Goal: Browse casually: Explore the website without a specific task or goal

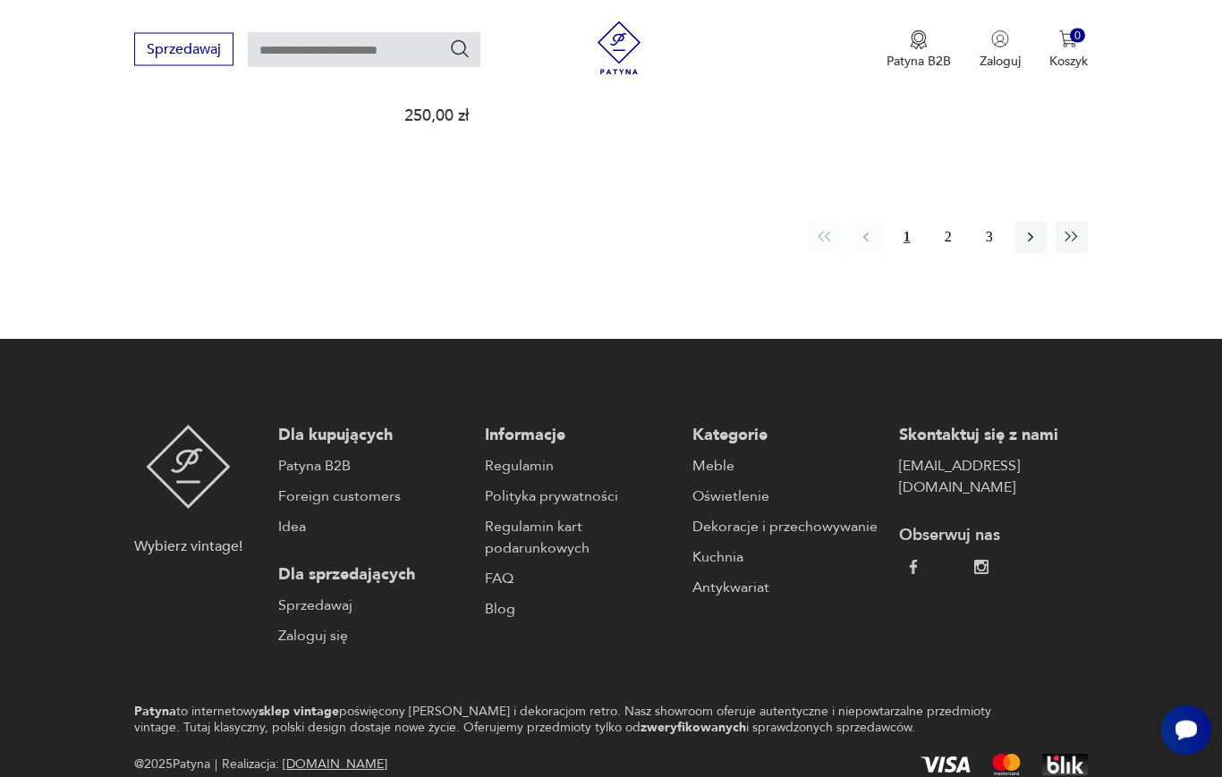
scroll to position [2819, 0]
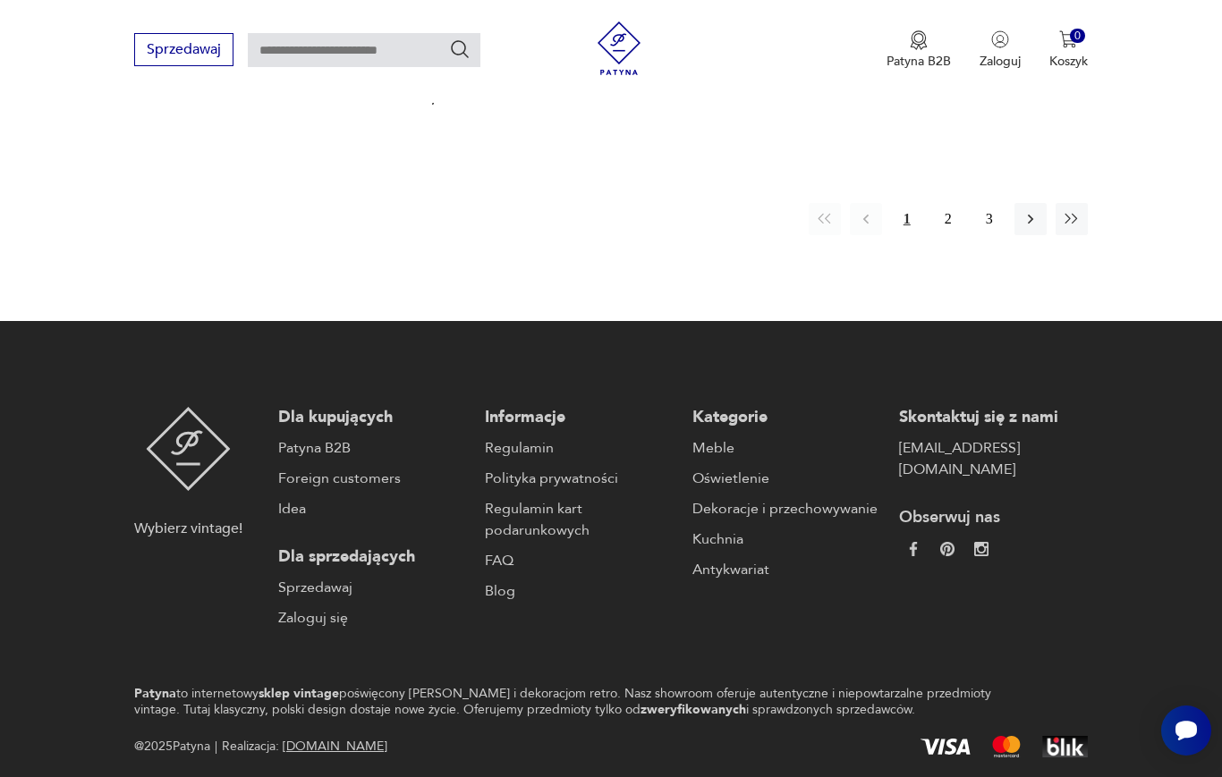
click at [963, 235] on button "2" at bounding box center [948, 219] width 32 height 32
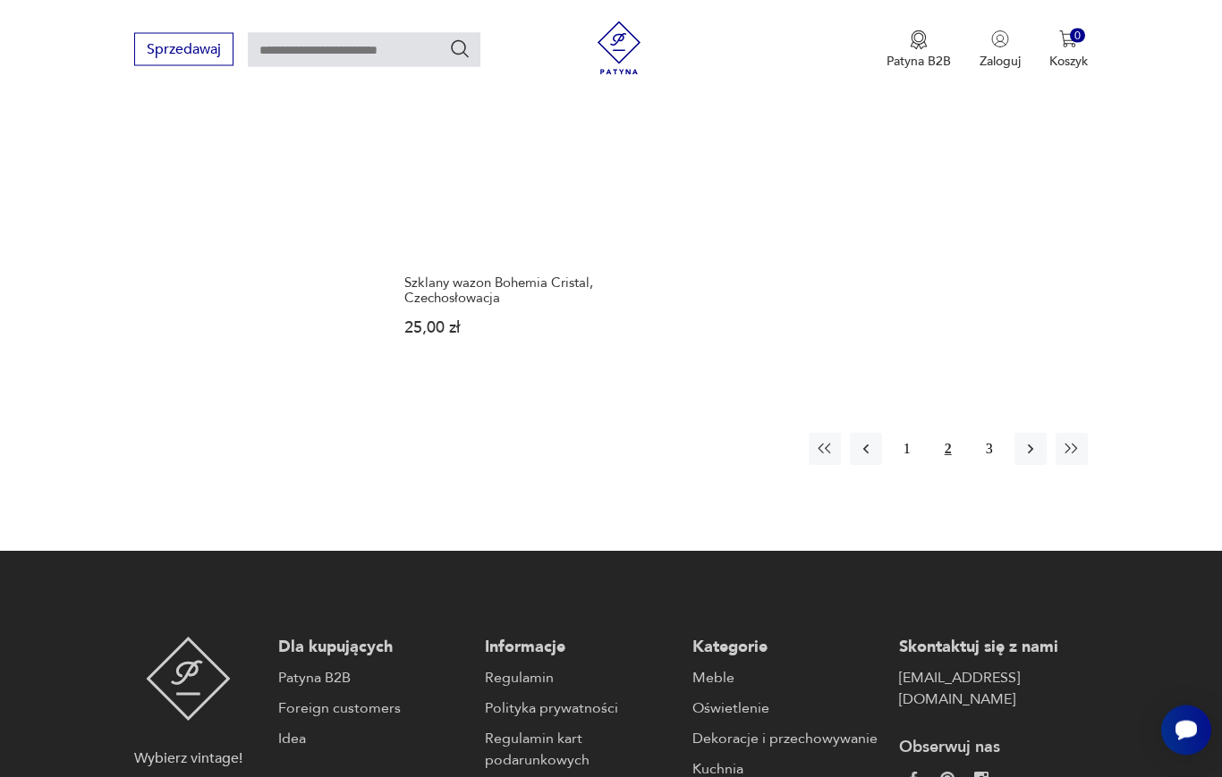
scroll to position [2533, 0]
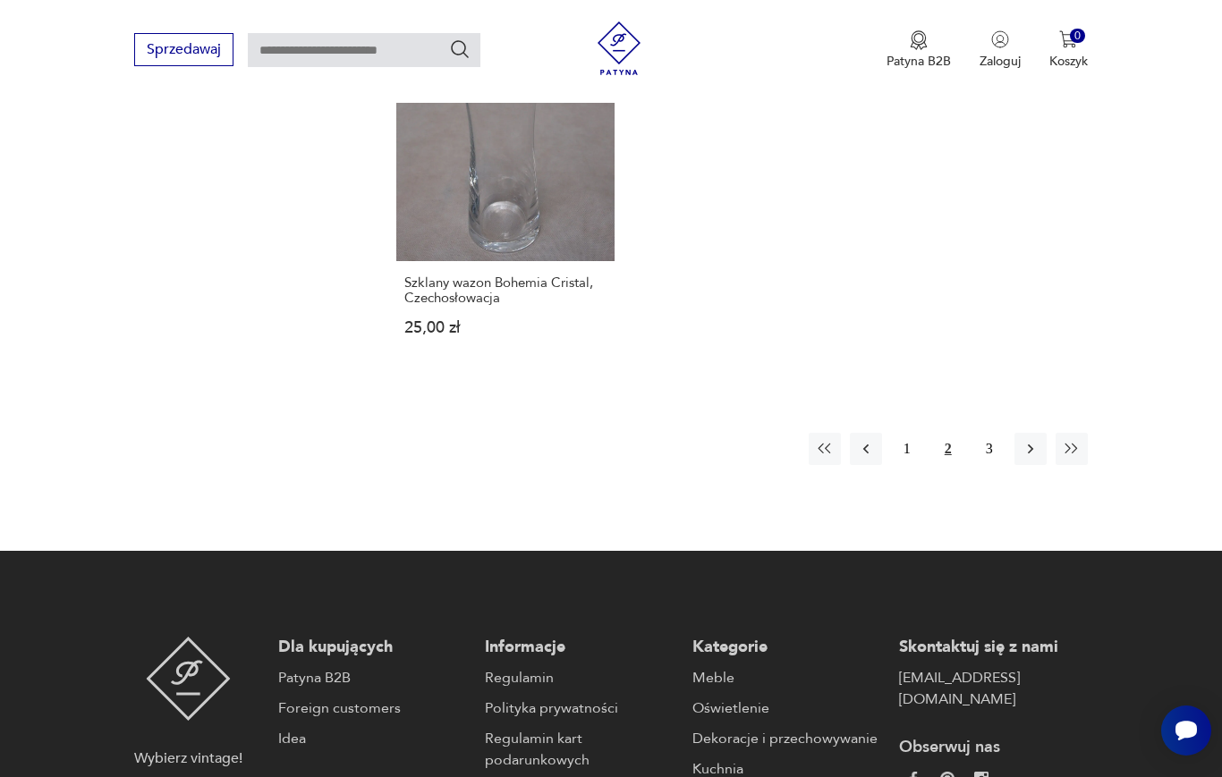
click at [1000, 465] on button "3" at bounding box center [989, 449] width 32 height 32
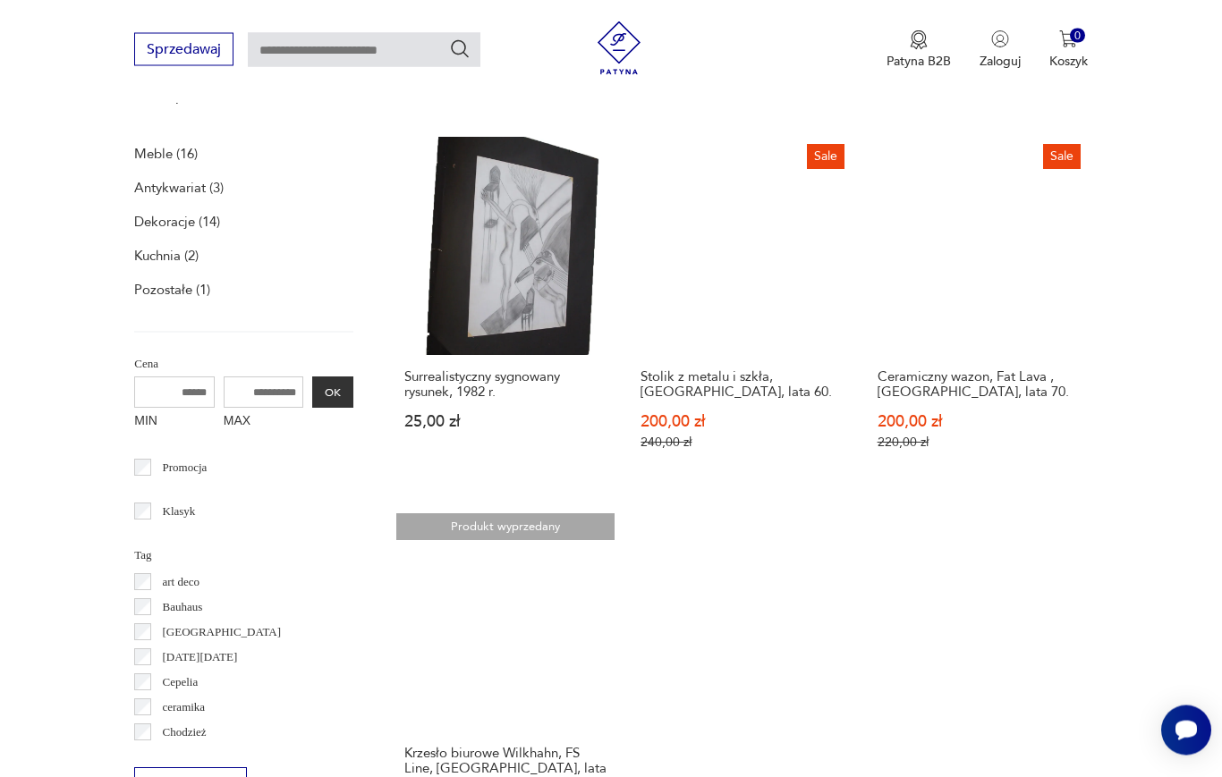
scroll to position [561, 0]
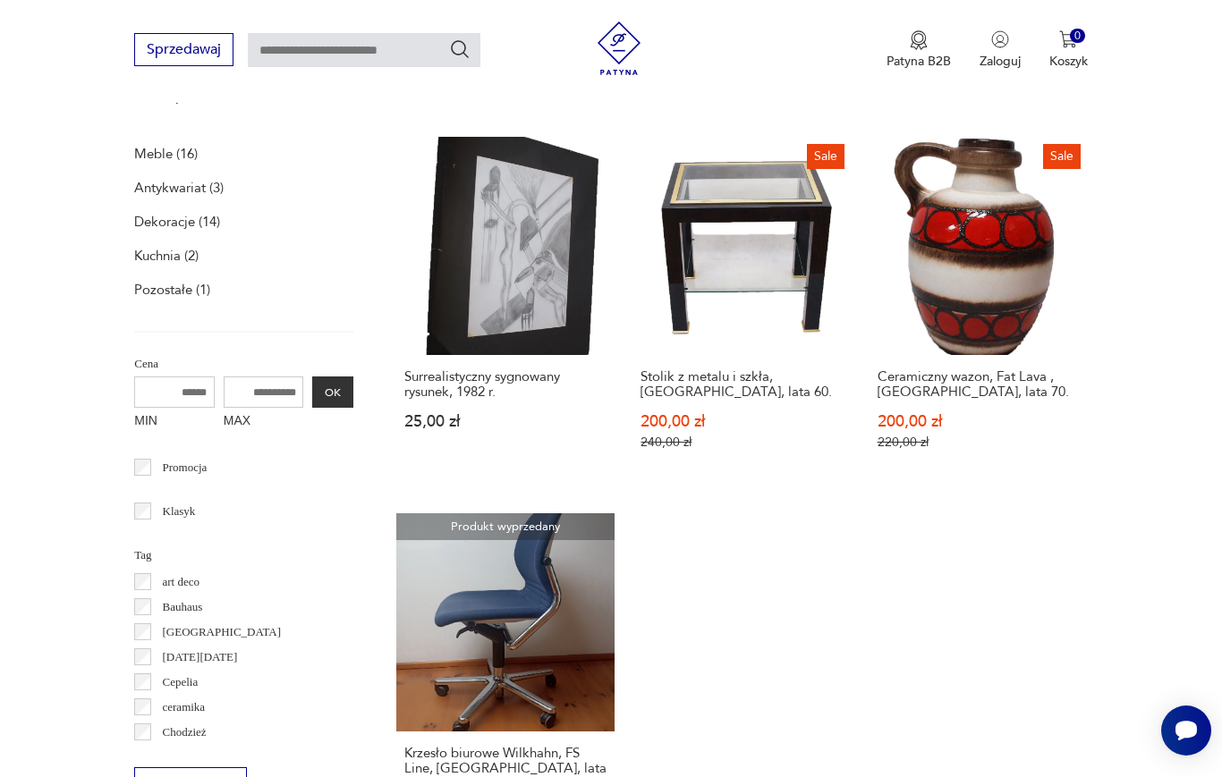
click at [936, 400] on h3 "Ceramiczny wazon, Fat Lava , [GEOGRAPHIC_DATA], lata 70." at bounding box center [979, 384] width 202 height 30
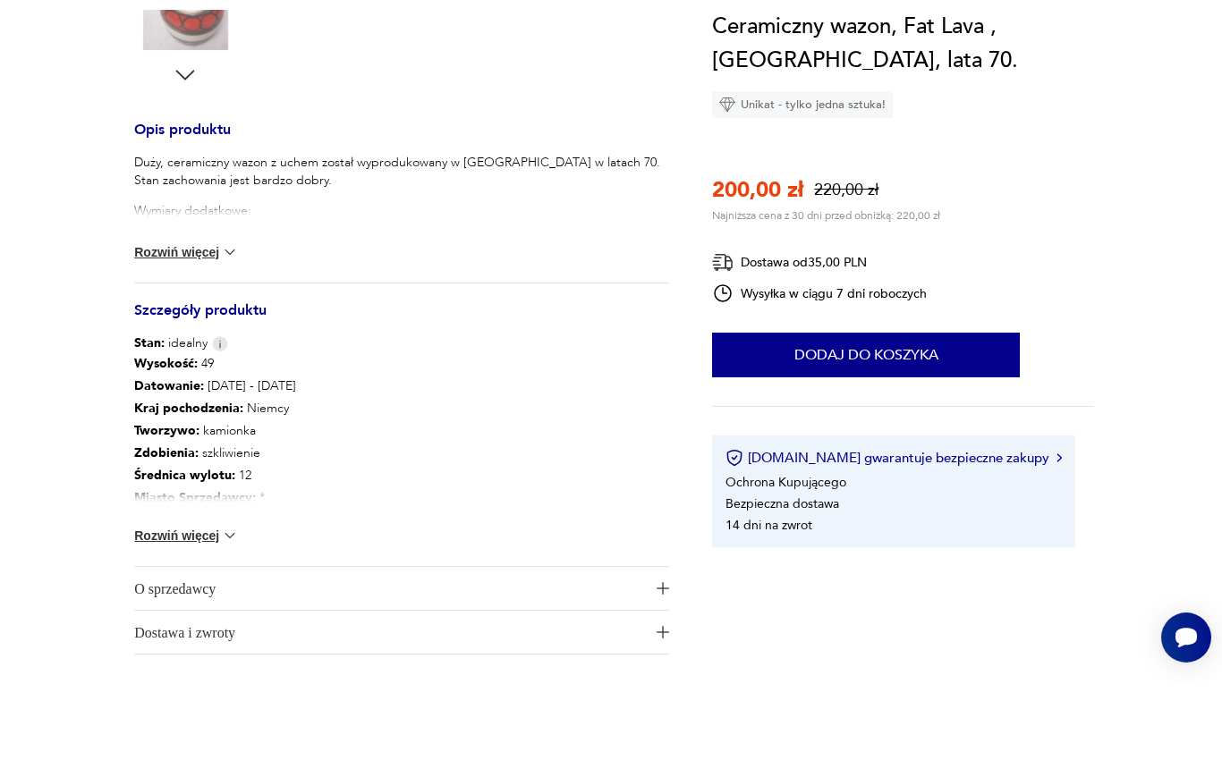
scroll to position [736, 0]
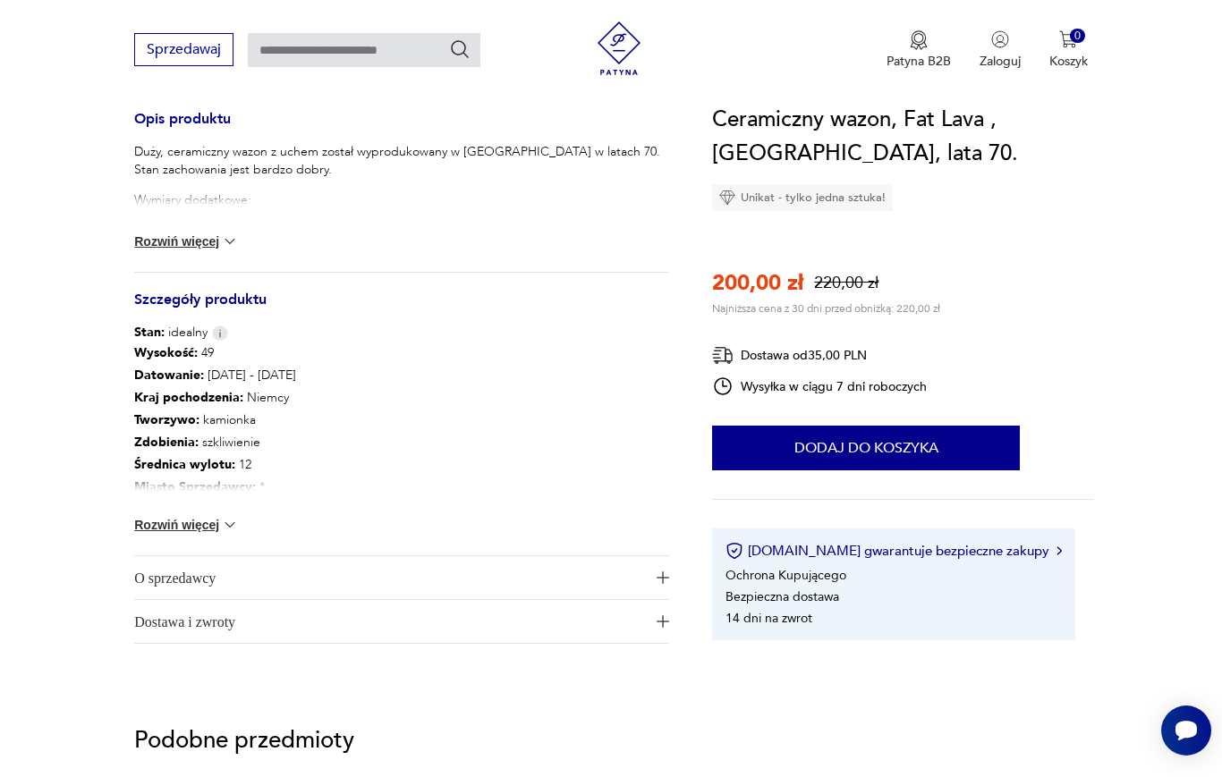
click at [207, 490] on b "Miasto Sprzedawcy :" at bounding box center [195, 487] width 122 height 17
click at [195, 492] on b "Miasto Sprzedawcy :" at bounding box center [195, 487] width 122 height 17
click at [207, 472] on b "Średnica wylotu :" at bounding box center [184, 464] width 101 height 17
click at [237, 491] on b "Miasto Sprzedawcy :" at bounding box center [195, 487] width 122 height 17
click at [237, 490] on b "Miasto Sprzedawcy :" at bounding box center [195, 487] width 122 height 17
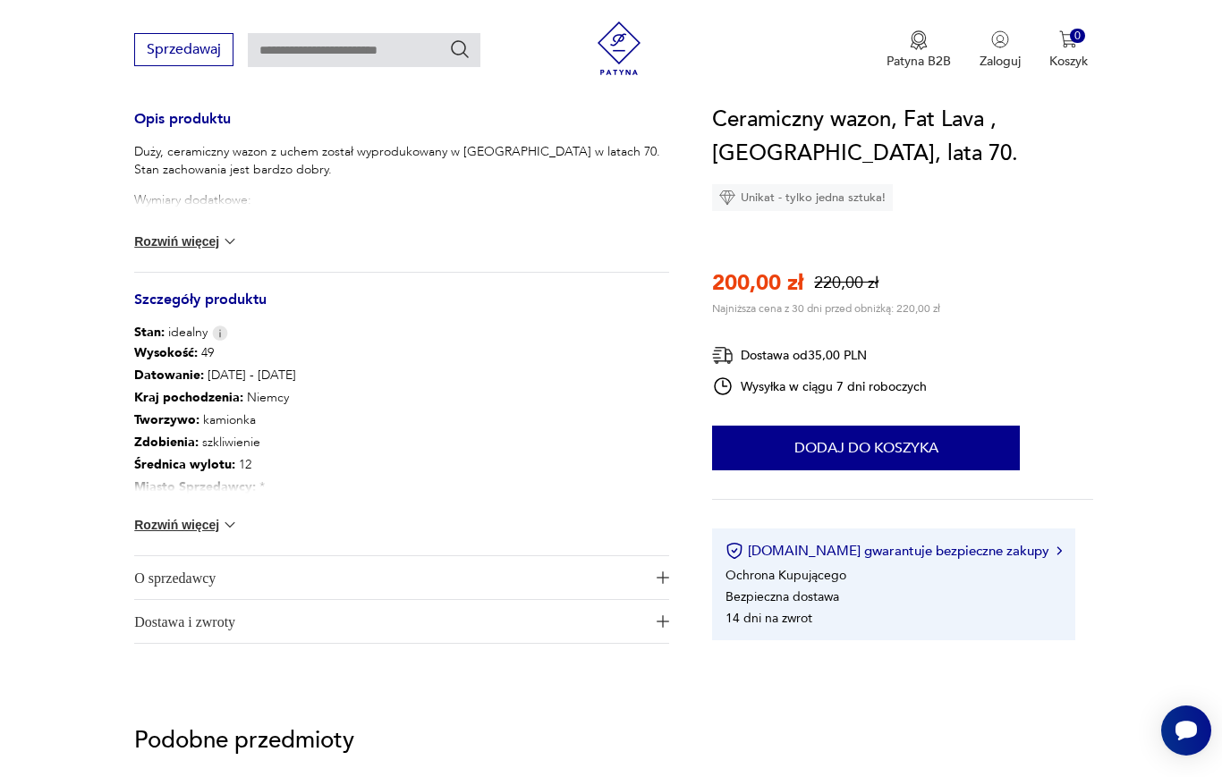
click at [156, 532] on button "Rozwiń więcej" at bounding box center [186, 525] width 104 height 18
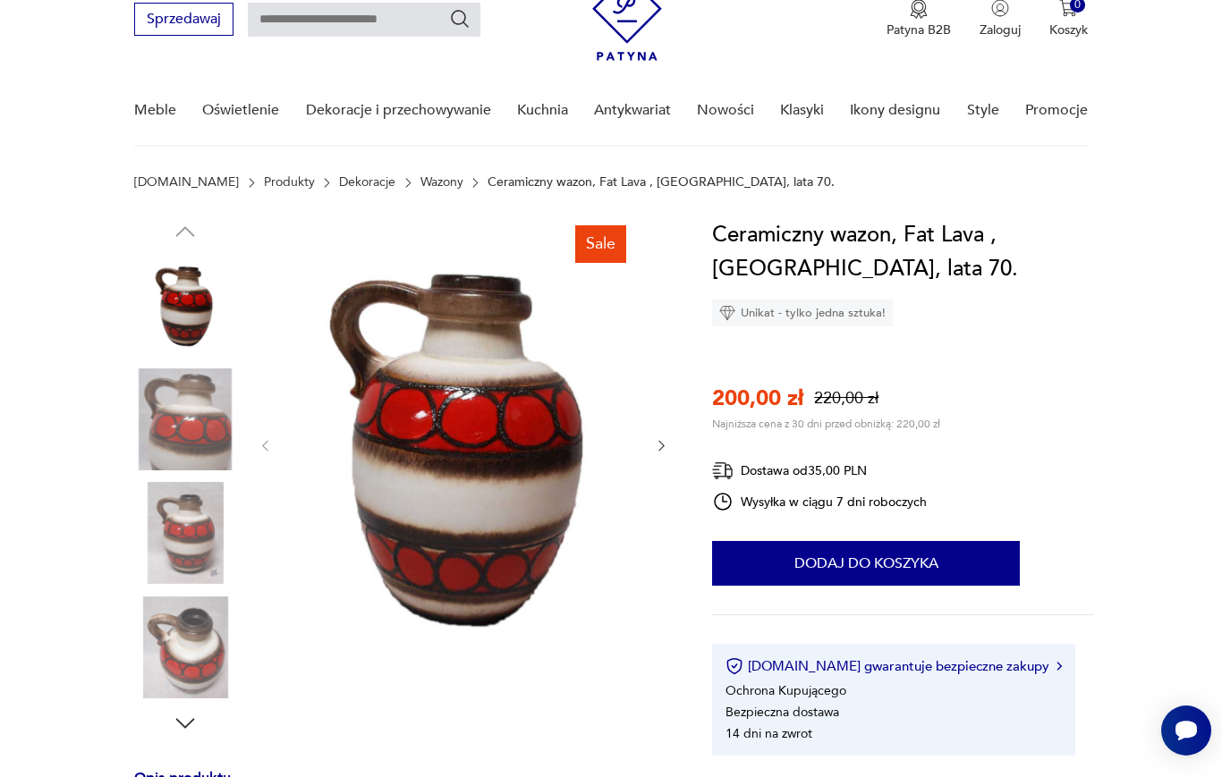
scroll to position [67, 0]
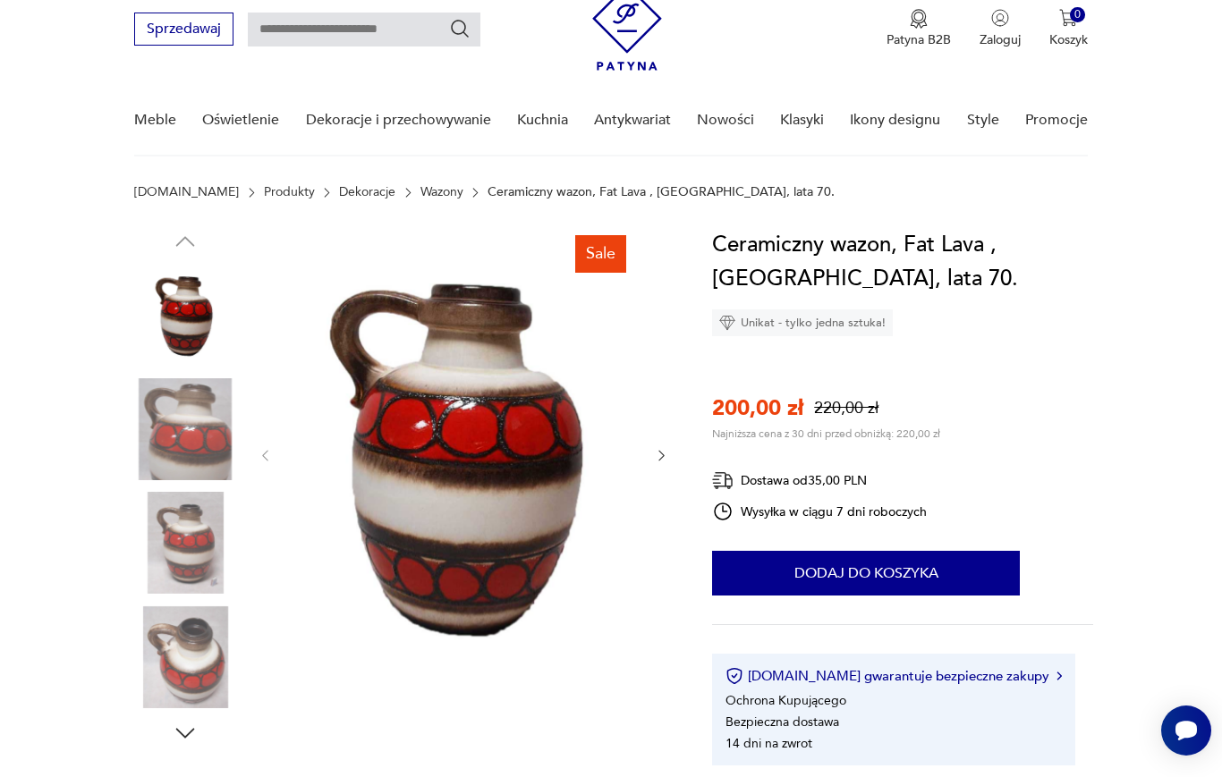
click at [174, 740] on icon "button" at bounding box center [185, 733] width 27 height 27
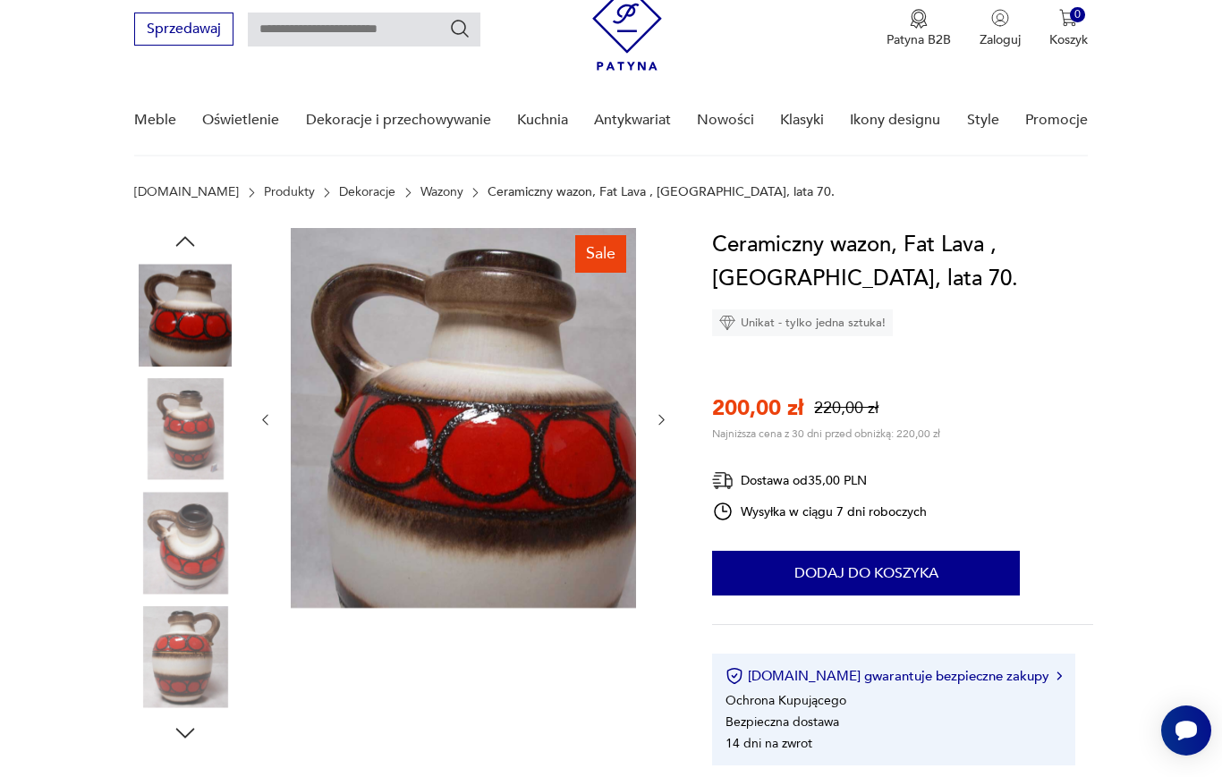
click at [195, 726] on icon "button" at bounding box center [185, 733] width 27 height 27
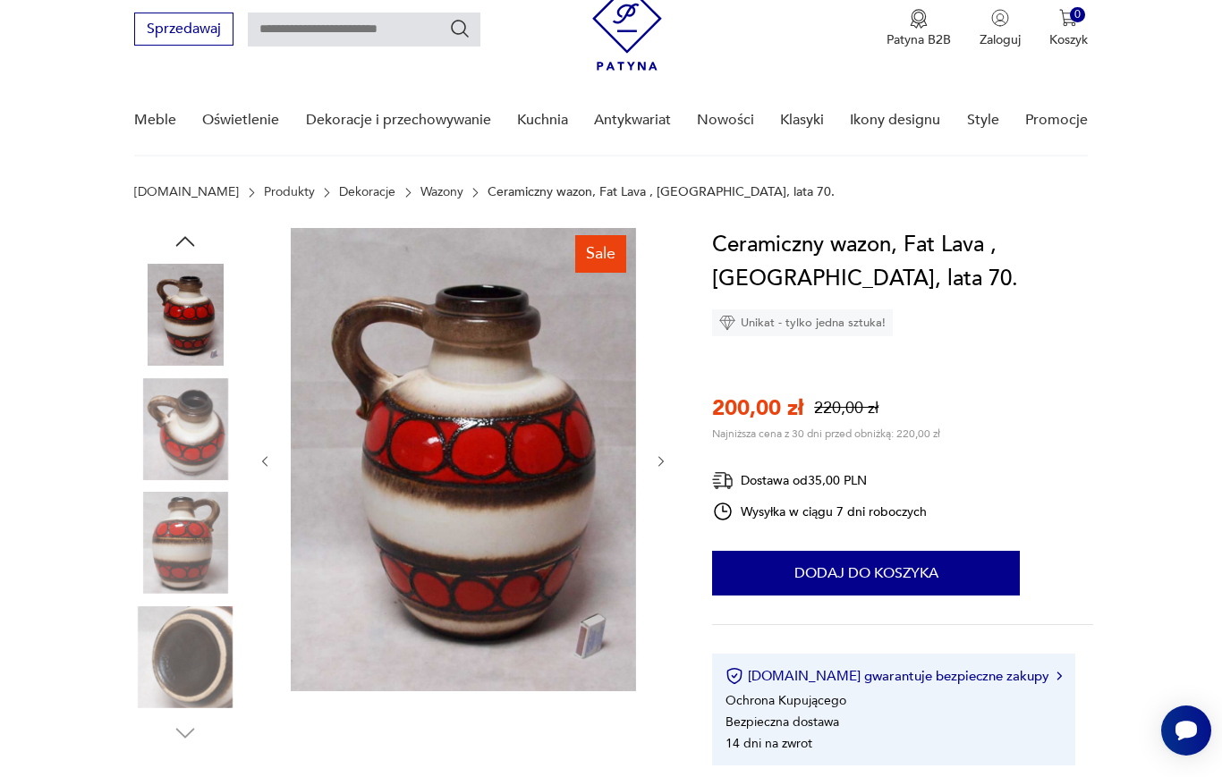
click at [183, 657] on img at bounding box center [185, 657] width 102 height 102
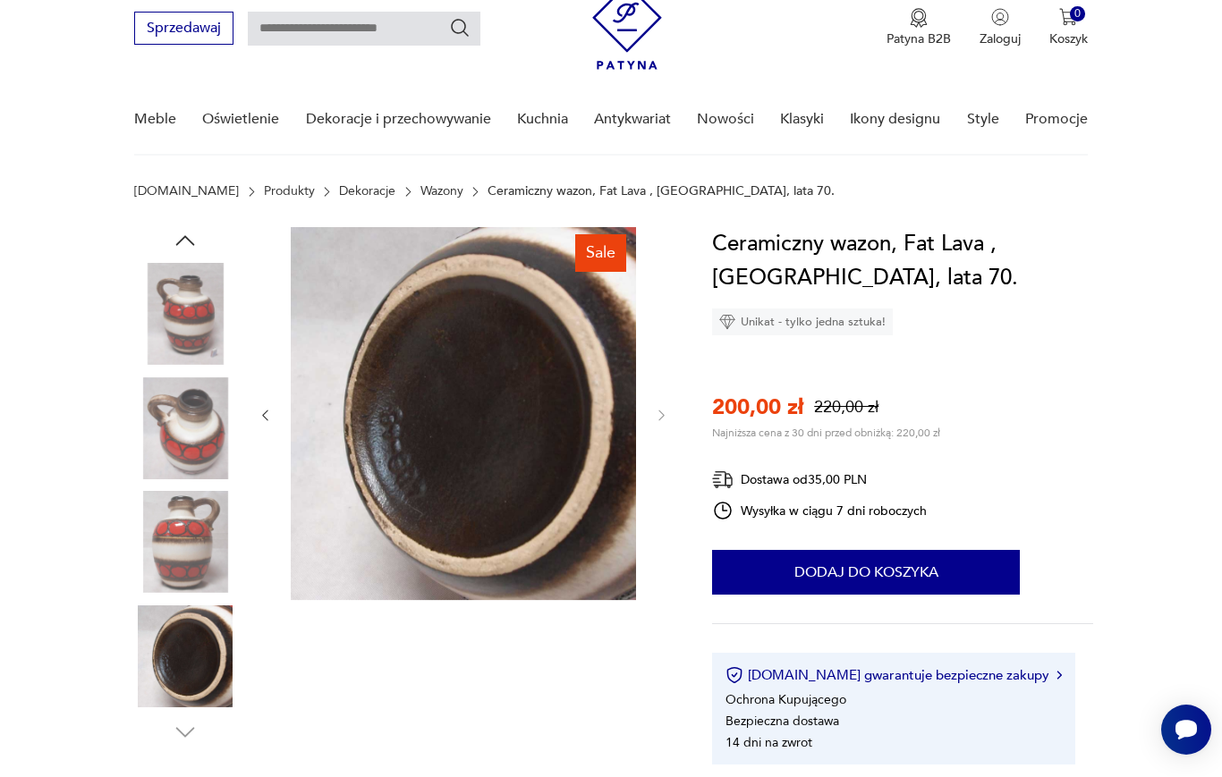
scroll to position [69, 0]
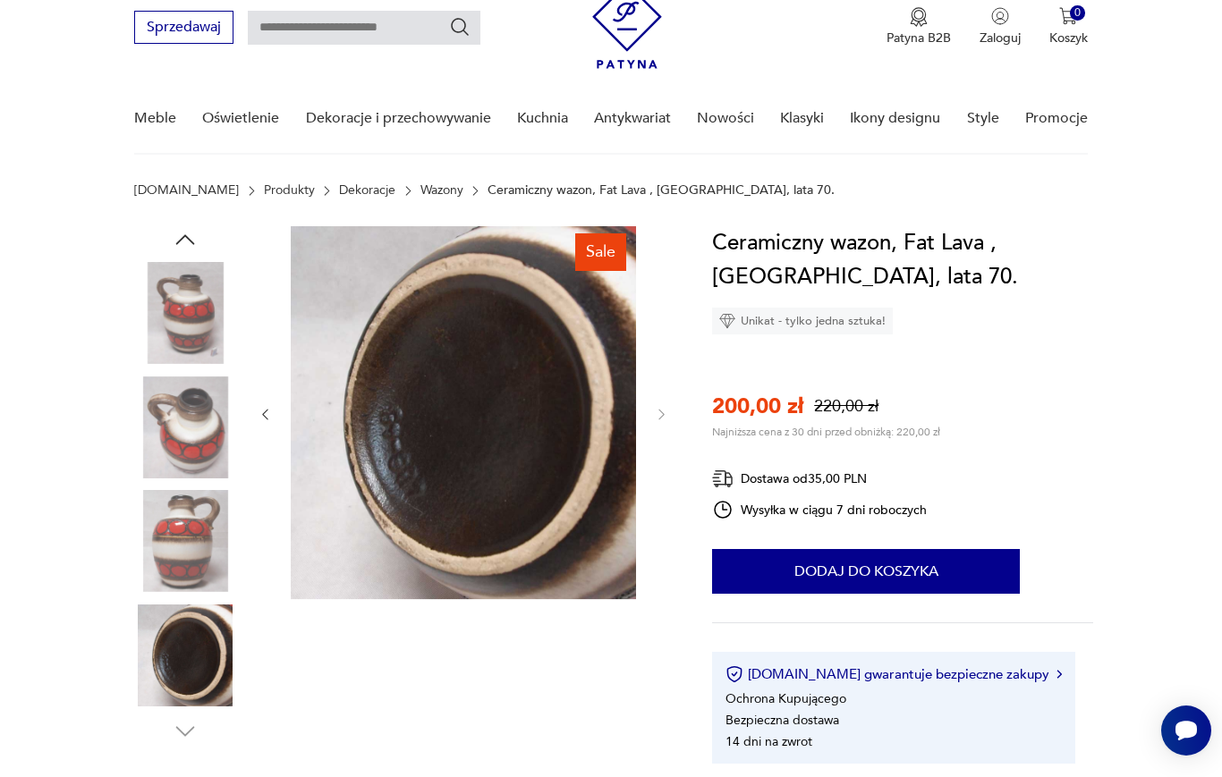
click at [469, 417] on img at bounding box center [463, 412] width 345 height 373
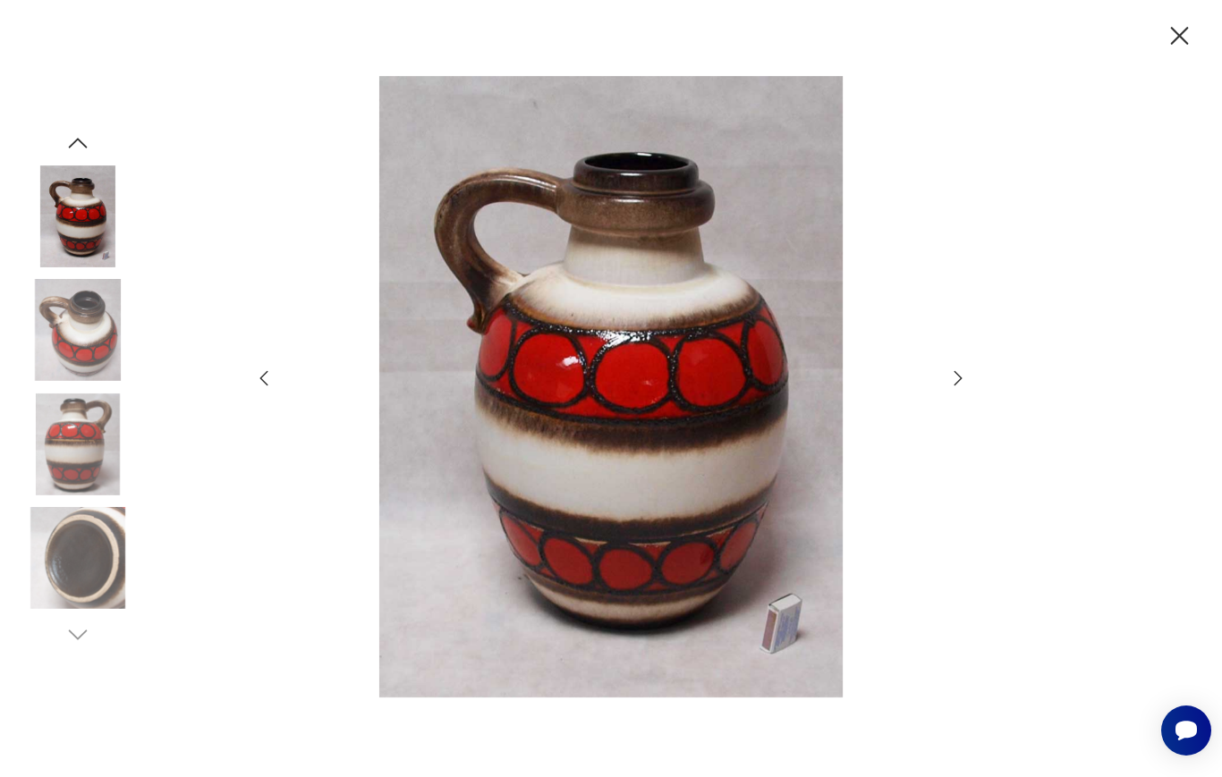
click at [62, 606] on img at bounding box center [78, 558] width 102 height 102
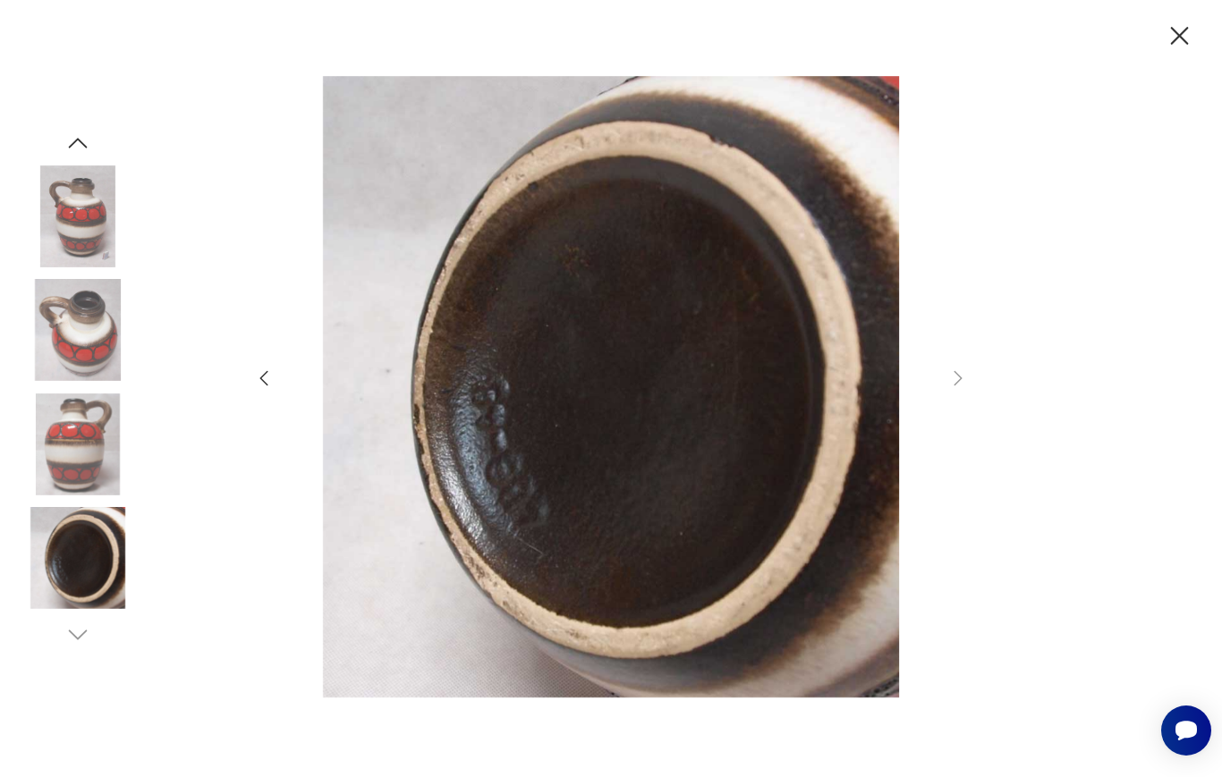
click at [562, 391] on img at bounding box center [611, 387] width 637 height 622
click at [614, 403] on img at bounding box center [611, 387] width 637 height 622
click at [644, 457] on img at bounding box center [611, 387] width 637 height 622
click at [643, 457] on img at bounding box center [611, 387] width 637 height 622
click at [671, 470] on img at bounding box center [611, 387] width 637 height 622
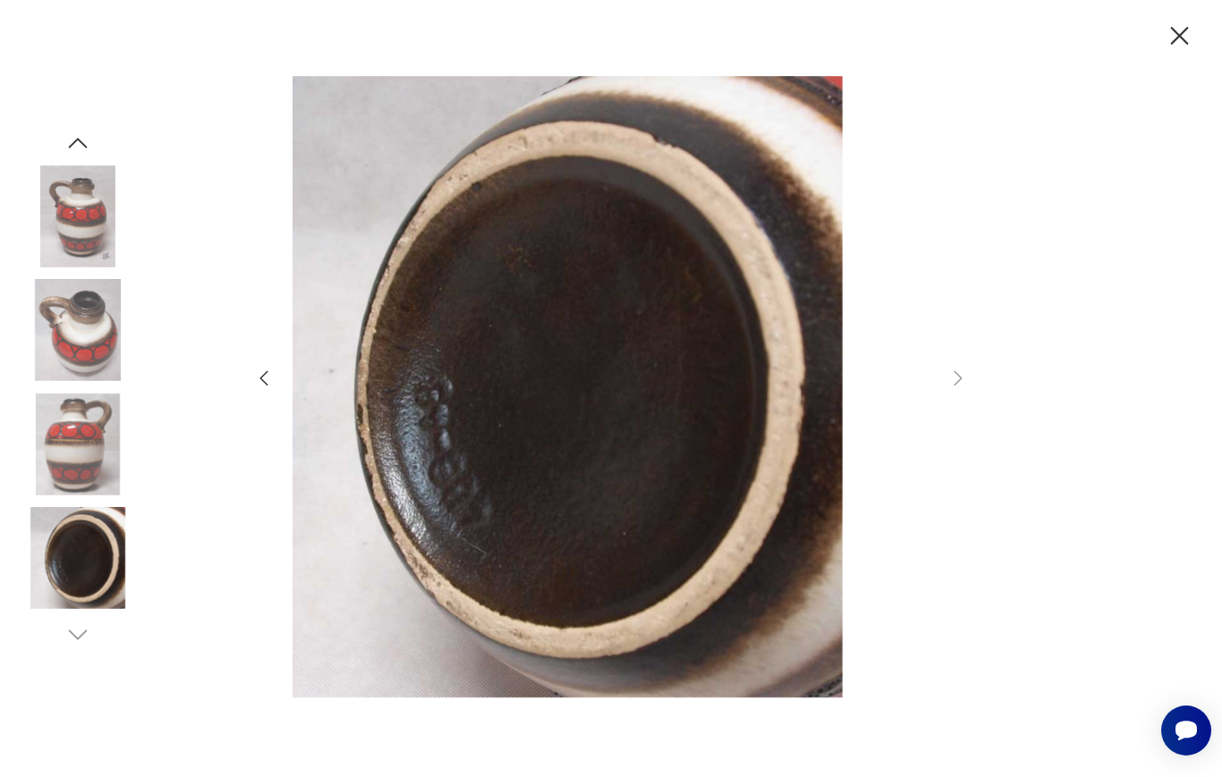
click at [479, 427] on img at bounding box center [554, 387] width 637 height 622
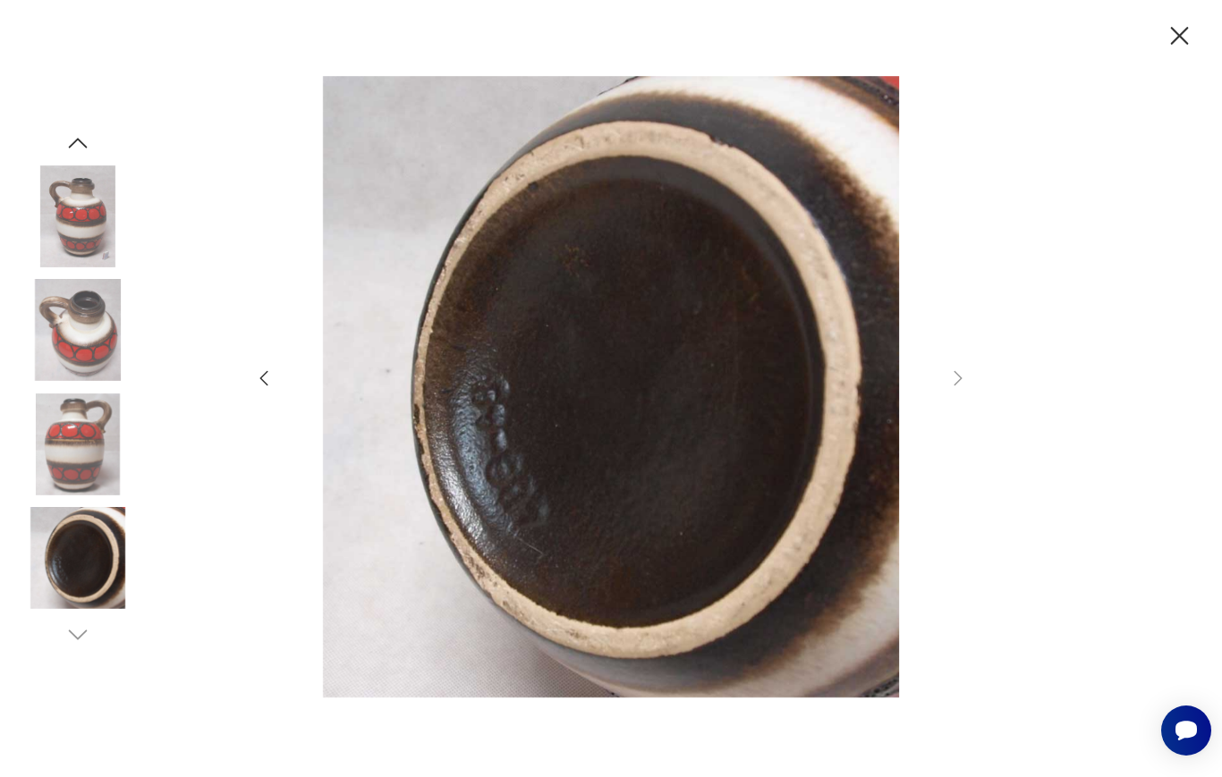
click at [1188, 37] on icon "button" at bounding box center [1179, 36] width 31 height 31
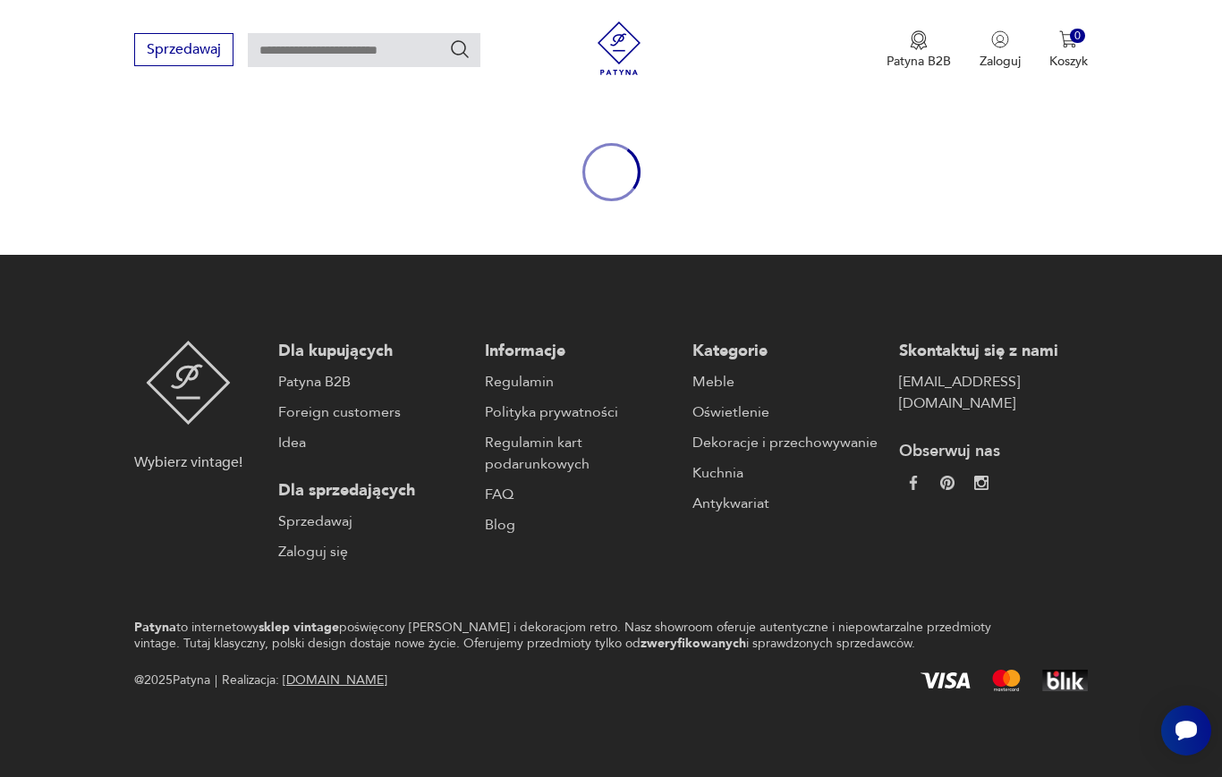
scroll to position [163, 0]
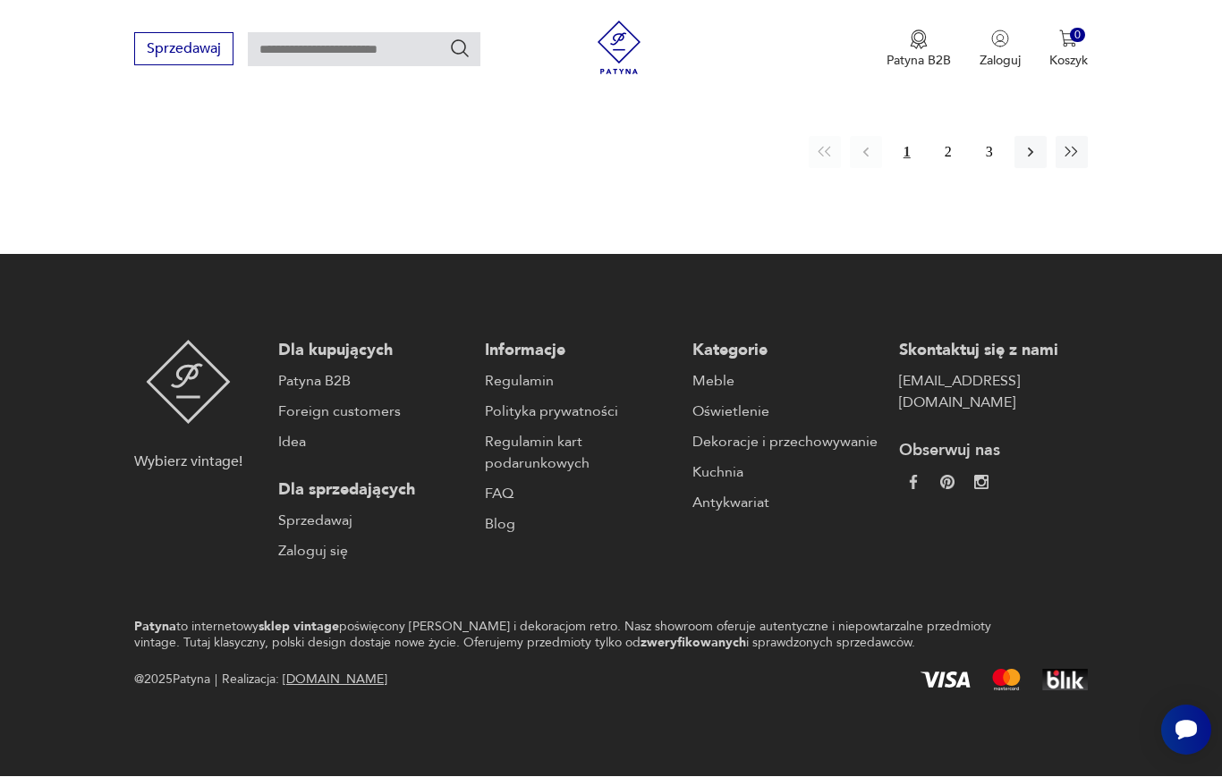
scroll to position [1193, 0]
